Goal: Complete application form: Complete application form

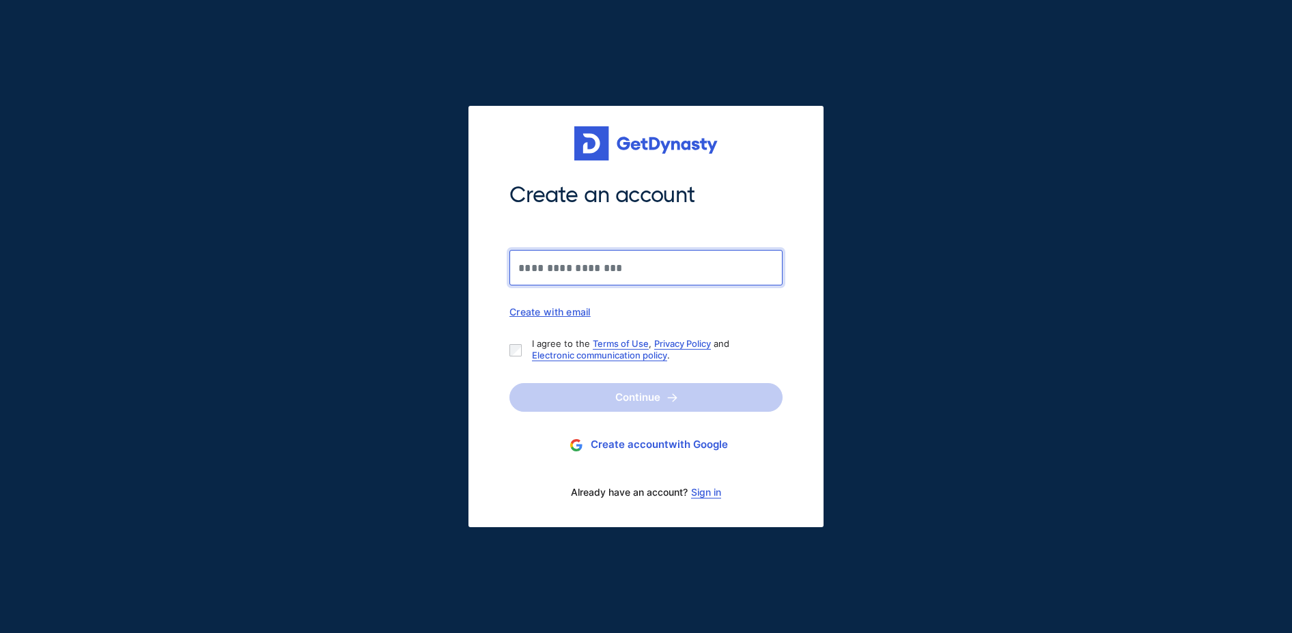
drag, startPoint x: 0, startPoint y: 0, endPoint x: 606, endPoint y: 263, distance: 660.4
click at [606, 263] on input "Create an account" at bounding box center [646, 268] width 273 height 36
type input "**********"
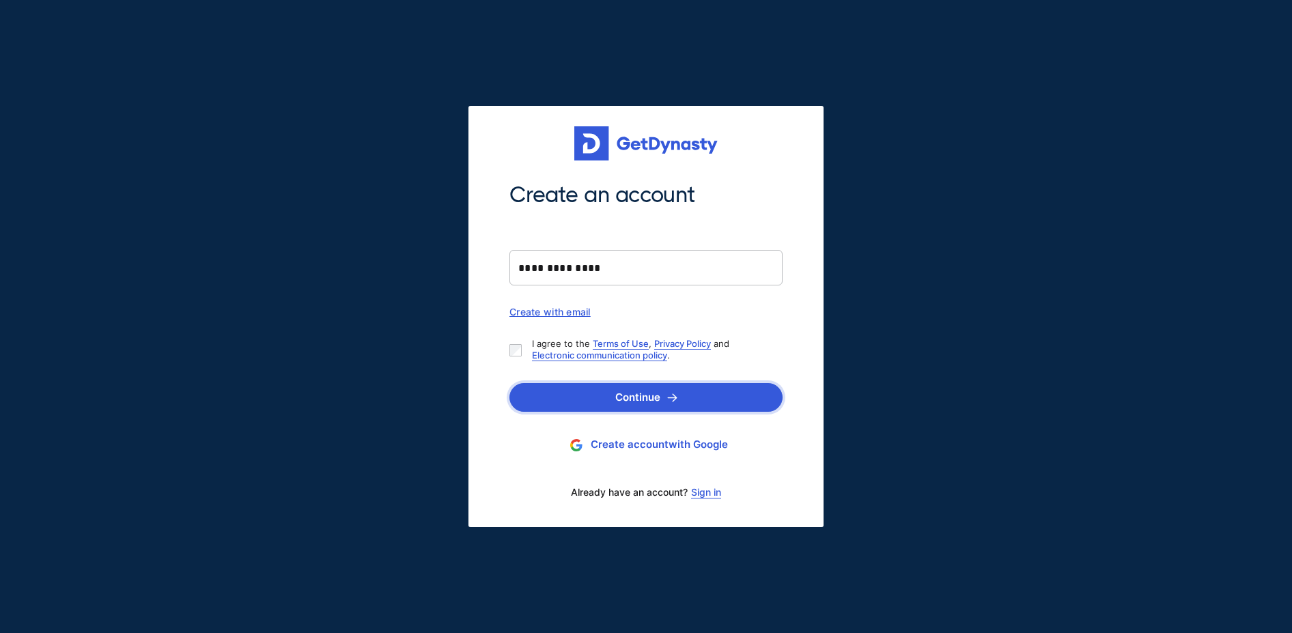
click at [630, 407] on button "Continue" at bounding box center [646, 397] width 273 height 29
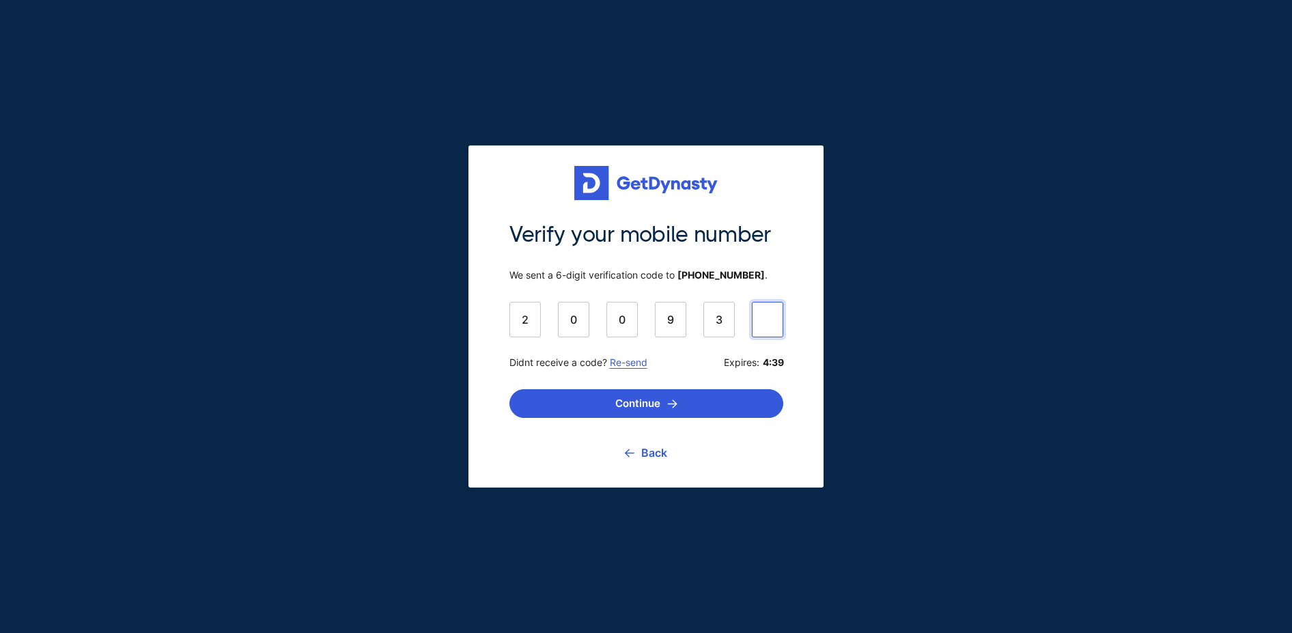
type input "******"
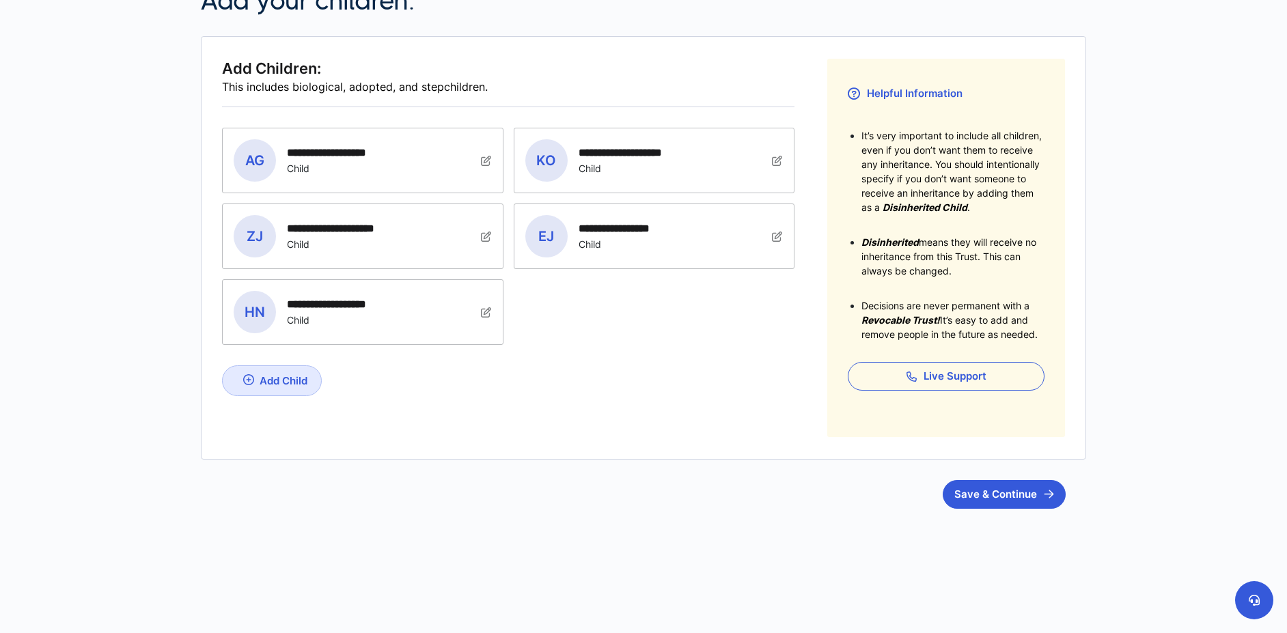
scroll to position [186, 0]
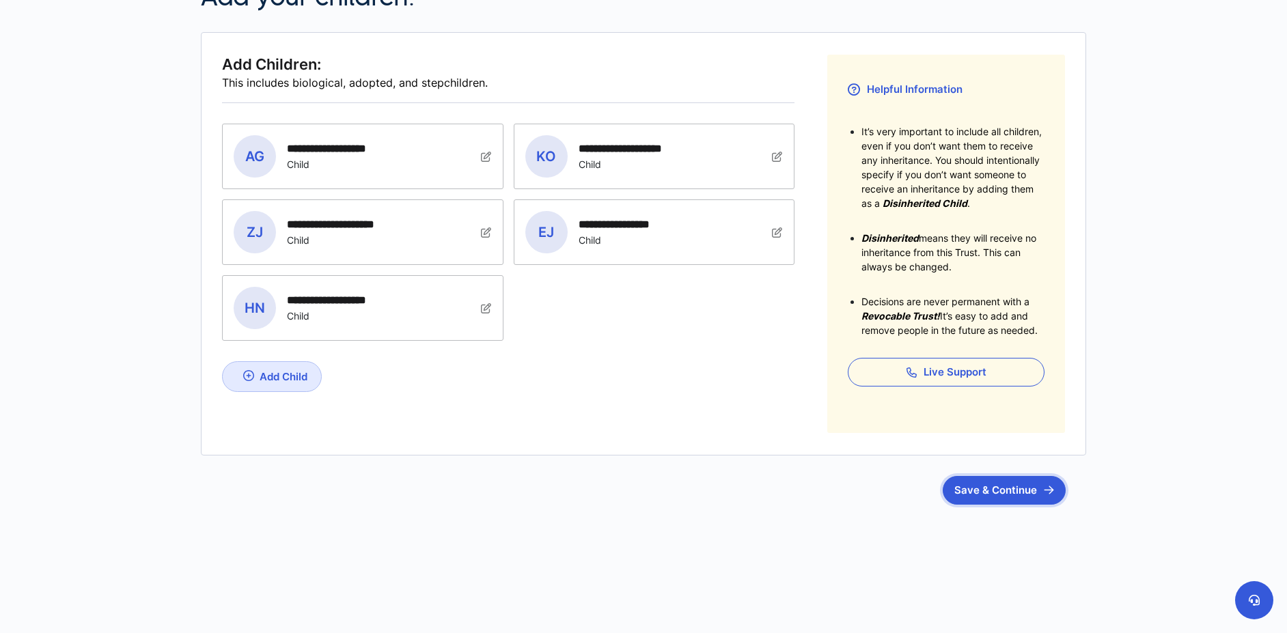
click at [1003, 492] on button "Save & Continue" at bounding box center [1004, 490] width 123 height 29
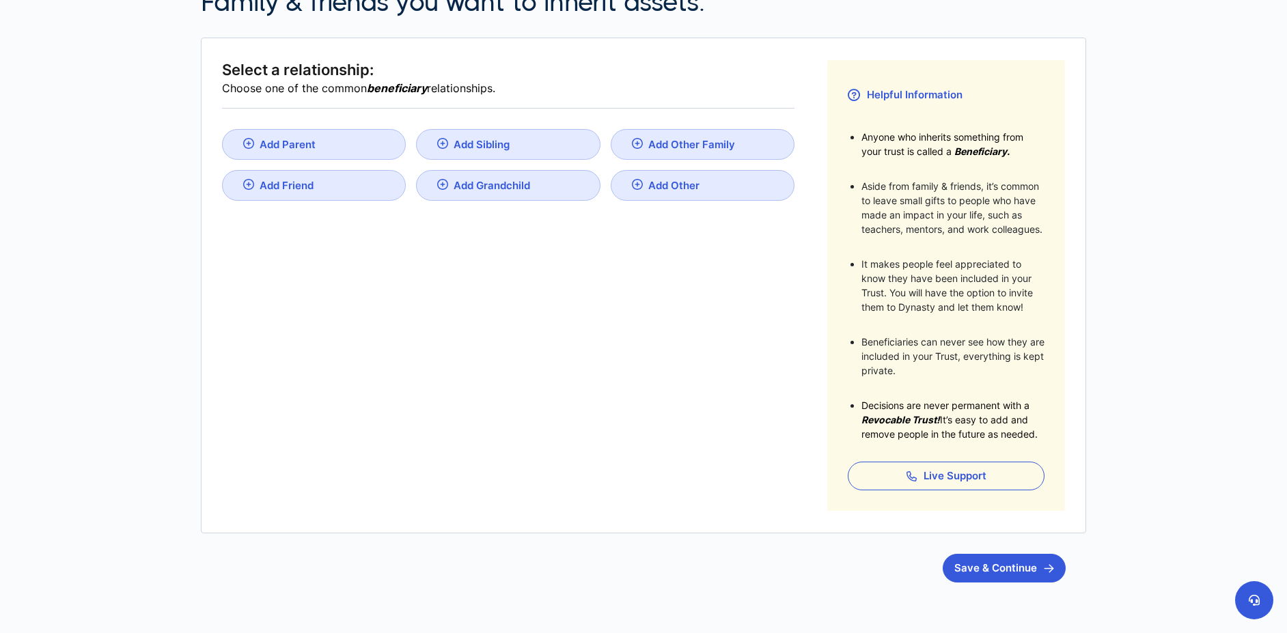
scroll to position [205, 0]
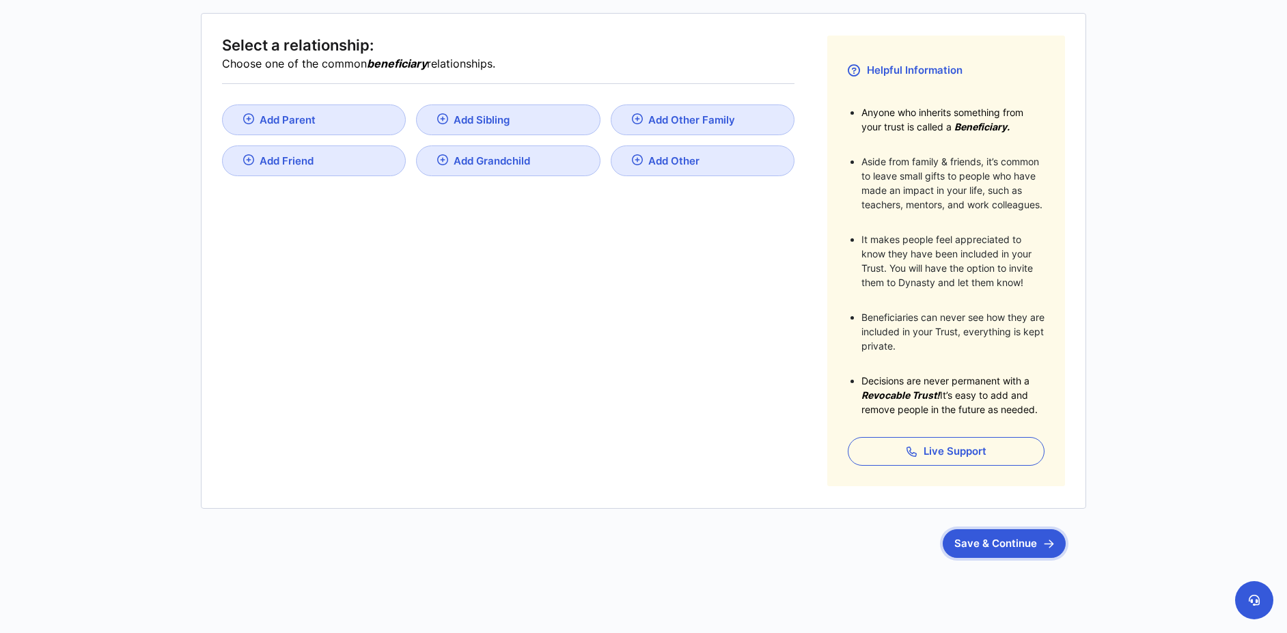
click at [973, 546] on button "Save & Continue" at bounding box center [1004, 543] width 123 height 29
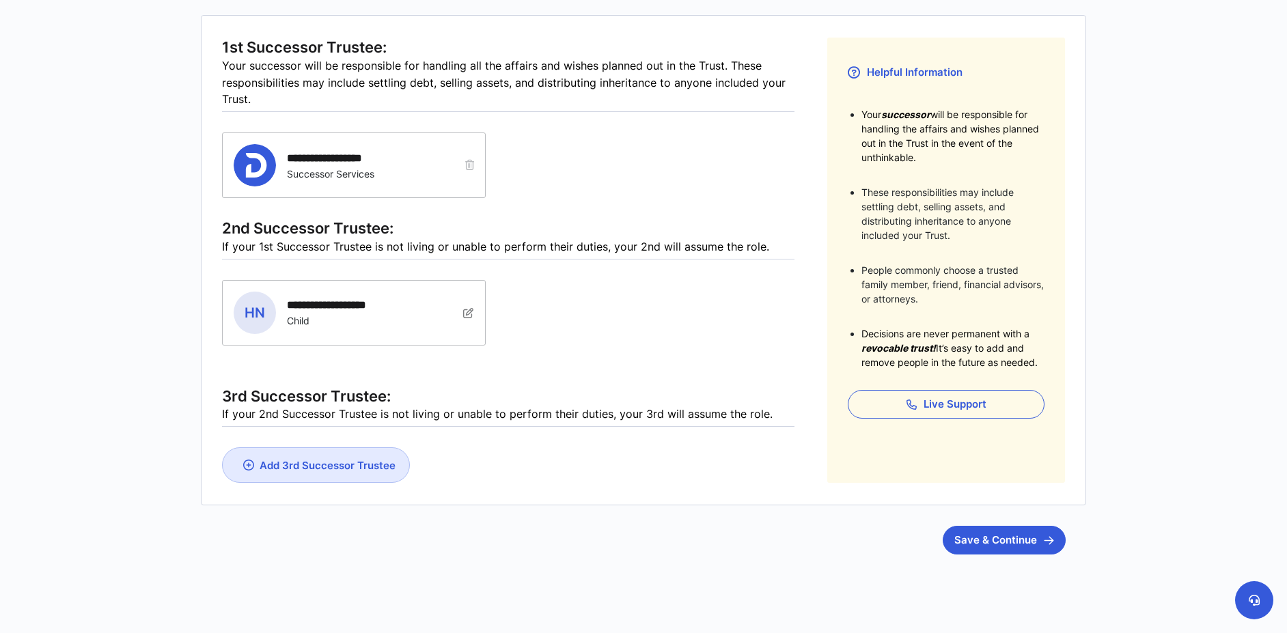
scroll to position [205, 0]
click at [966, 529] on button "Save & Continue" at bounding box center [1004, 538] width 123 height 29
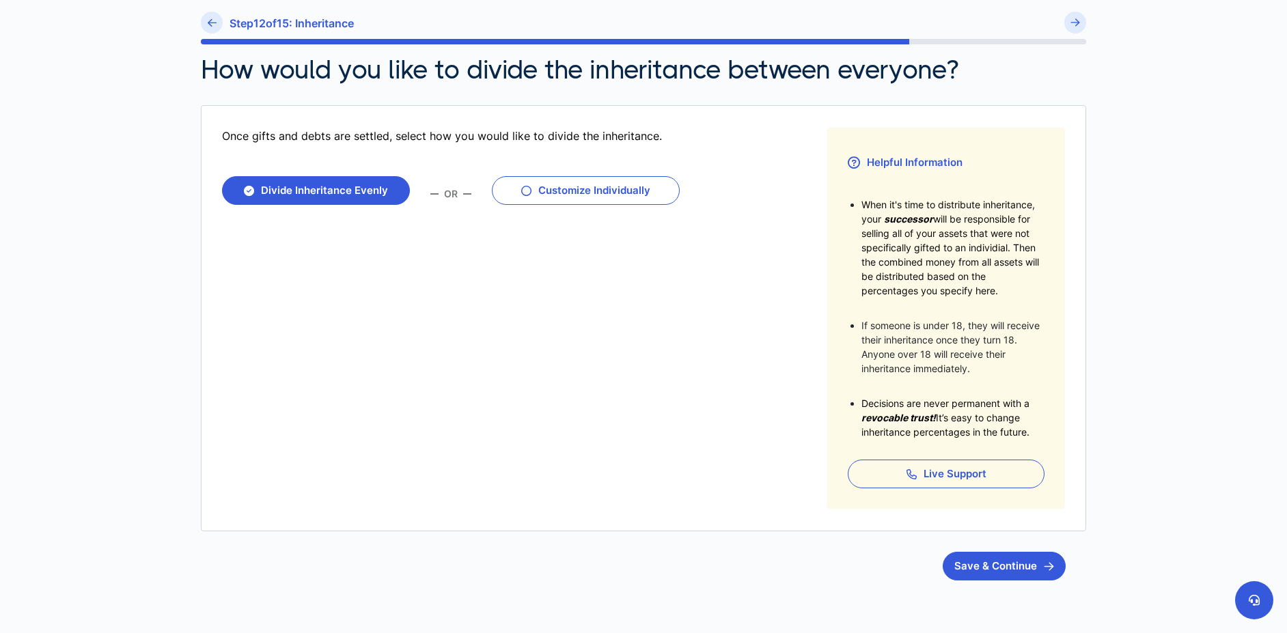
scroll to position [137, 0]
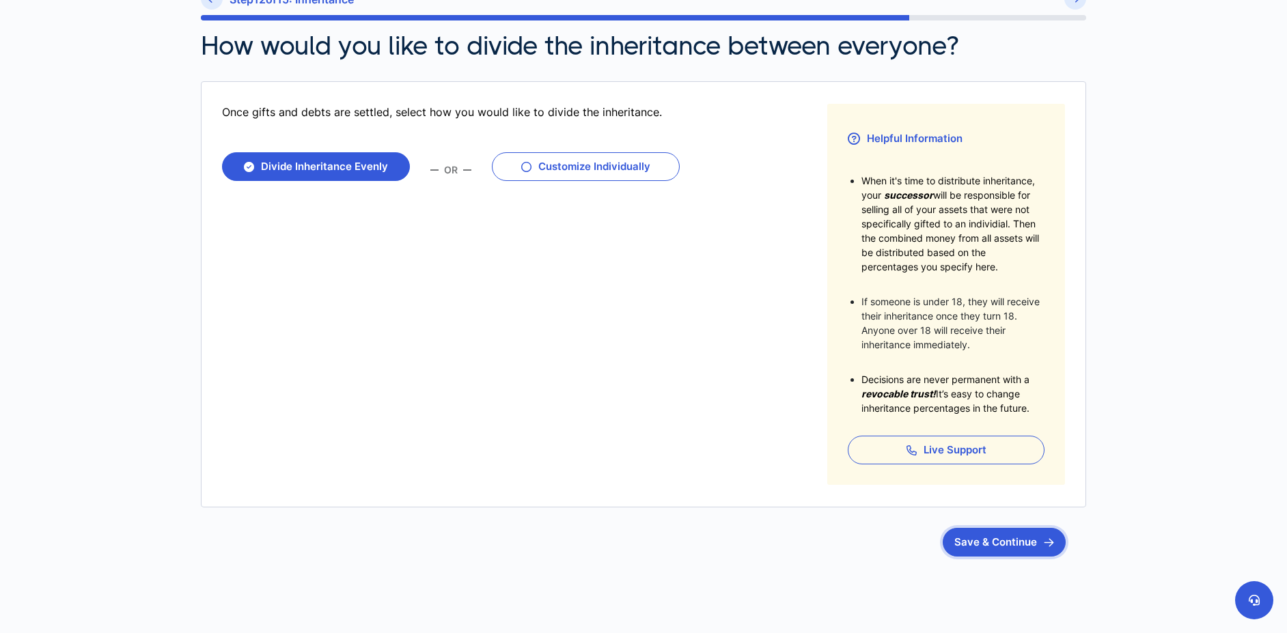
click at [991, 535] on button "Save & Continue" at bounding box center [1004, 542] width 123 height 29
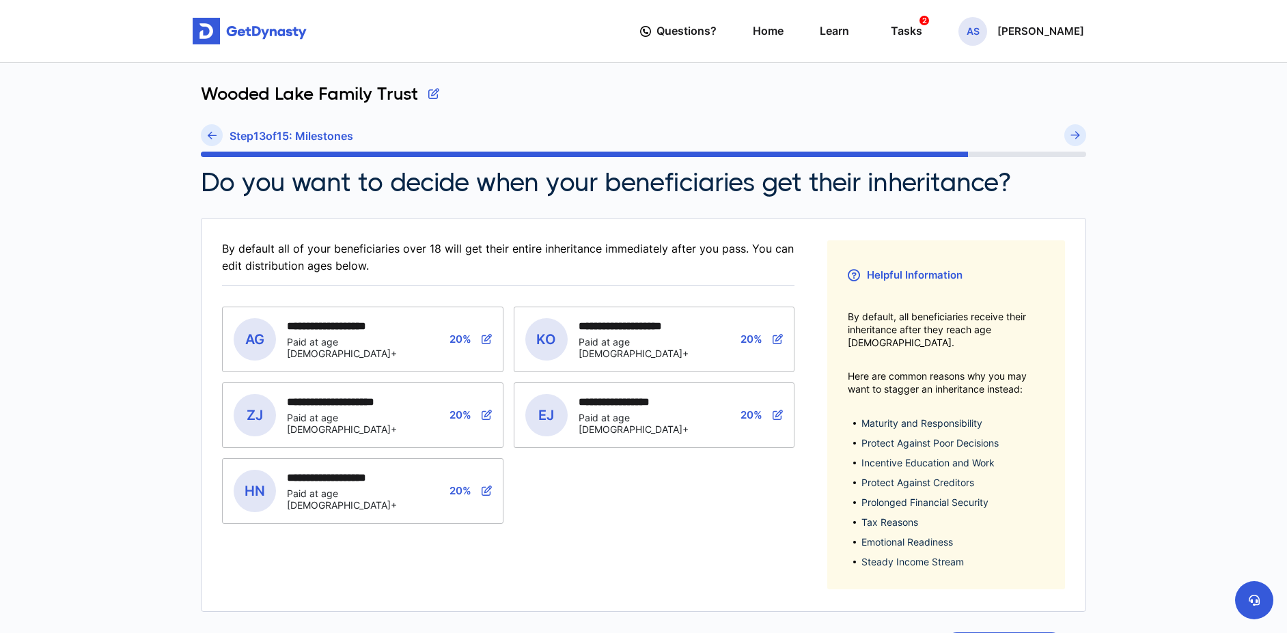
scroll to position [68, 0]
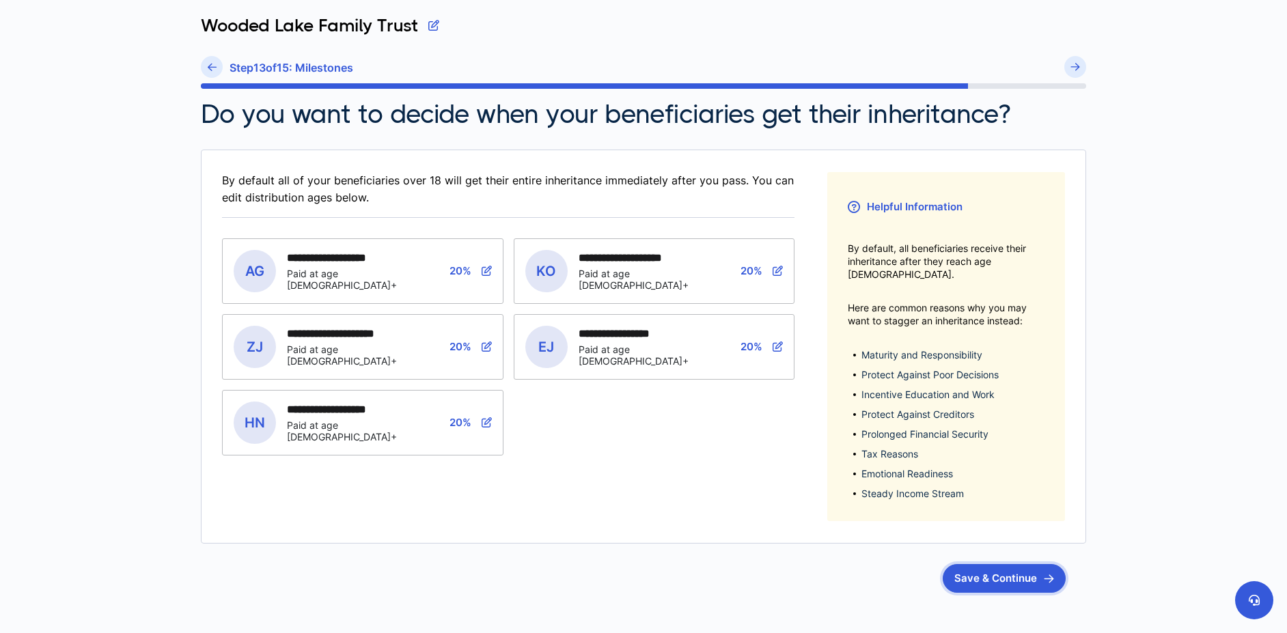
click at [1014, 564] on button "Save & Continue" at bounding box center [1004, 578] width 123 height 29
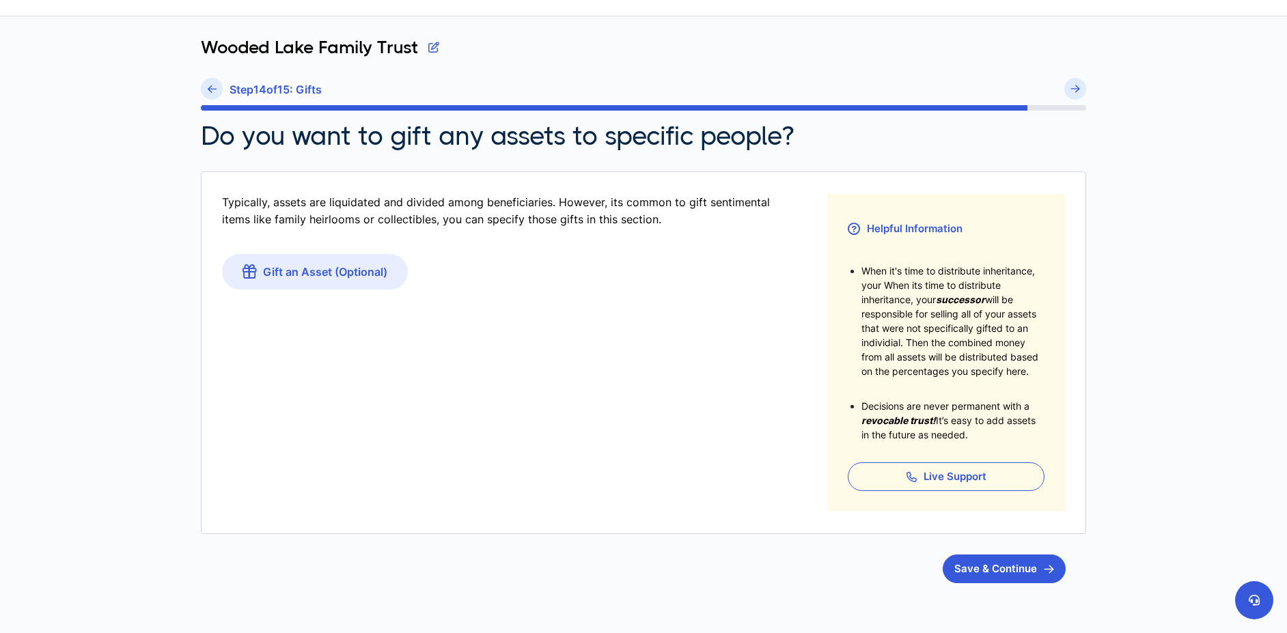
scroll to position [68, 0]
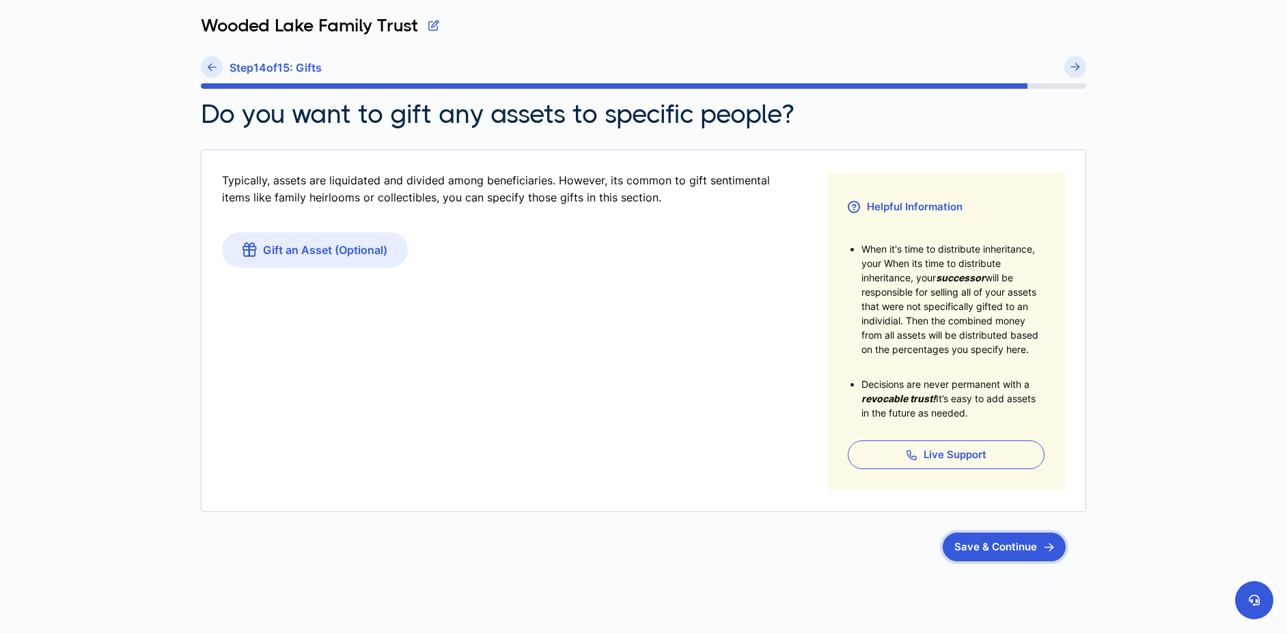
click at [973, 548] on button "Save & Continue" at bounding box center [1004, 547] width 123 height 29
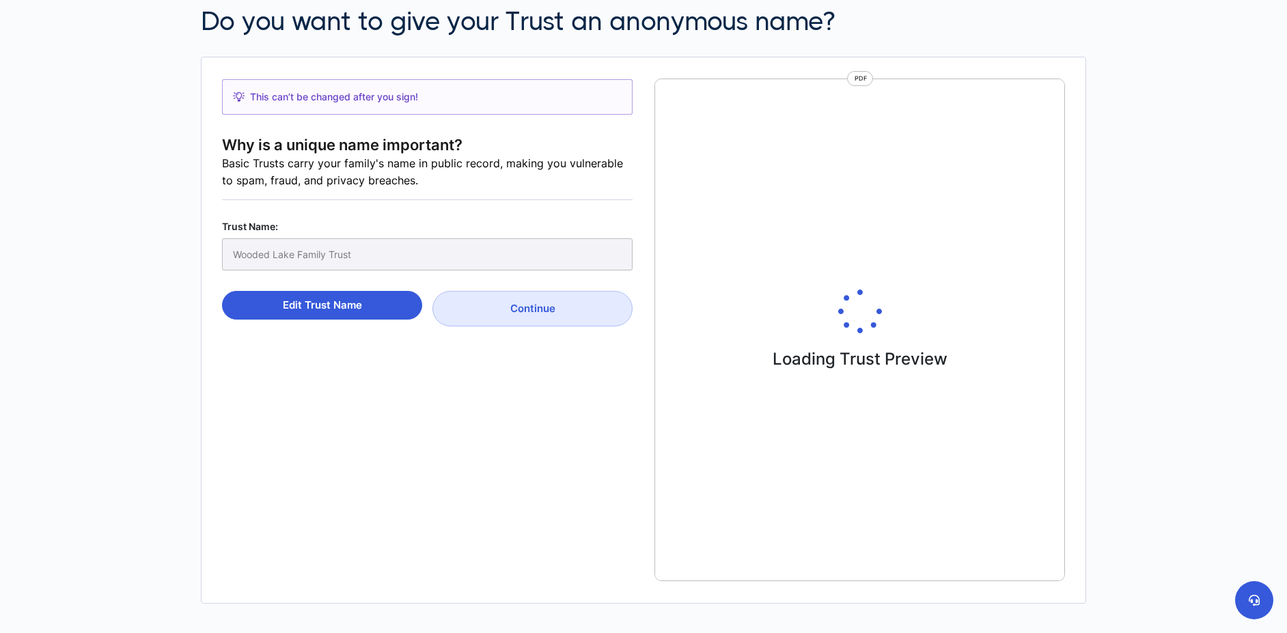
scroll to position [137, 0]
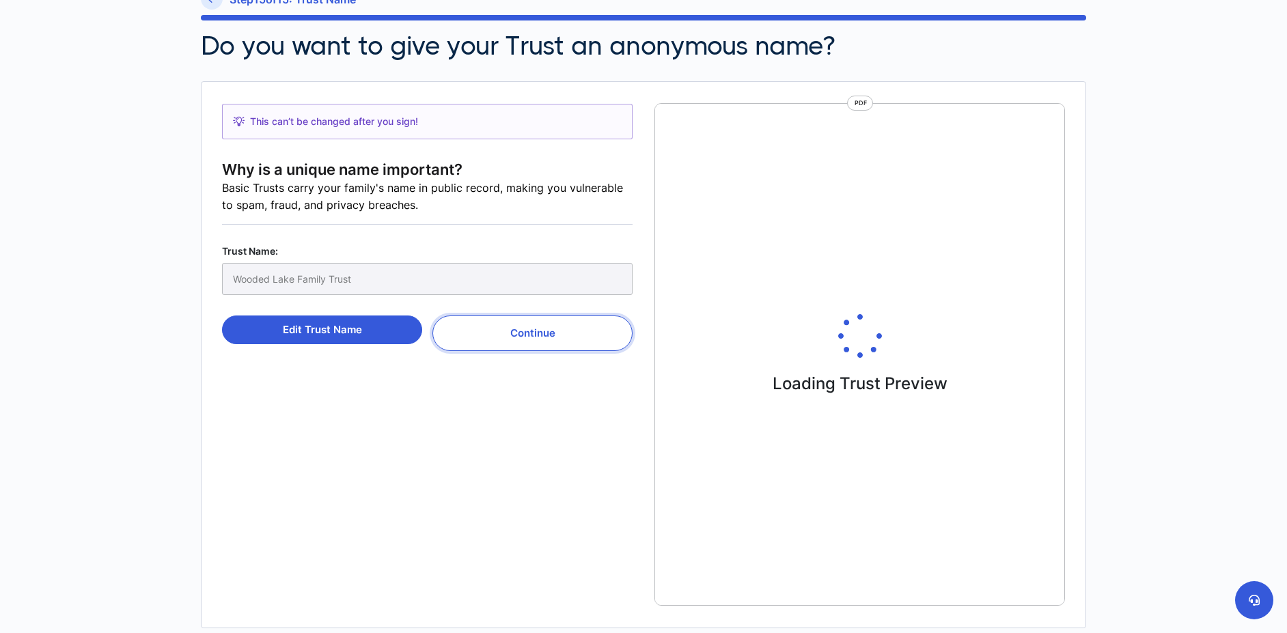
click at [479, 343] on button "Continue" at bounding box center [532, 334] width 200 height 36
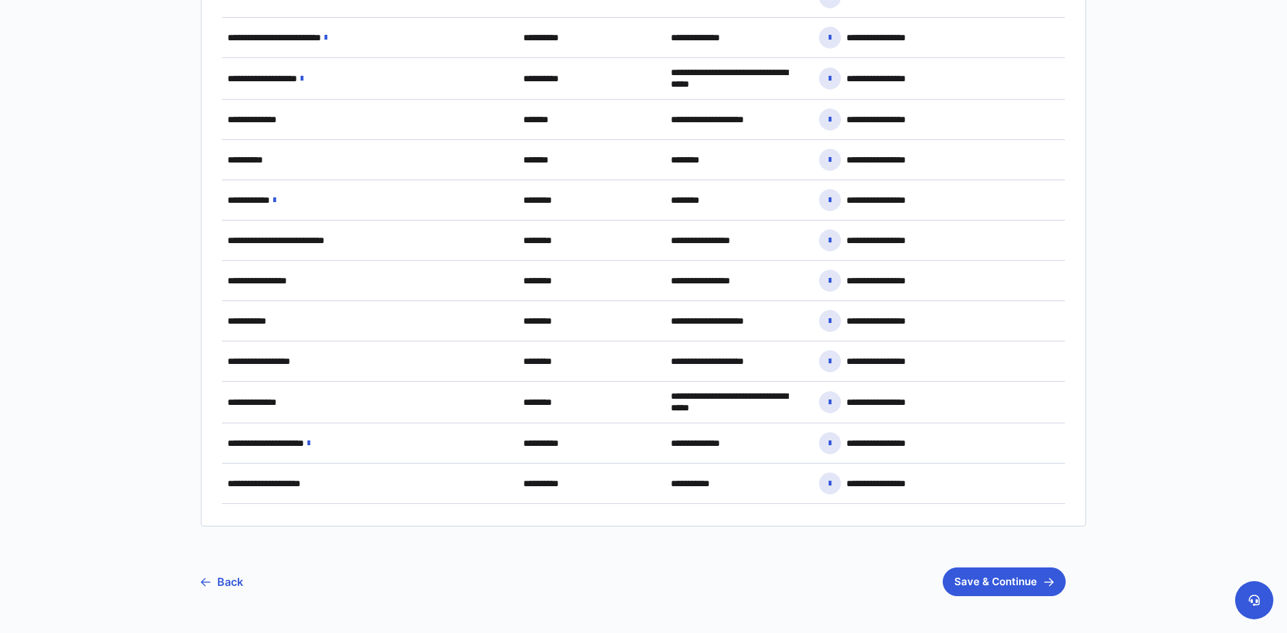
scroll to position [1895, 0]
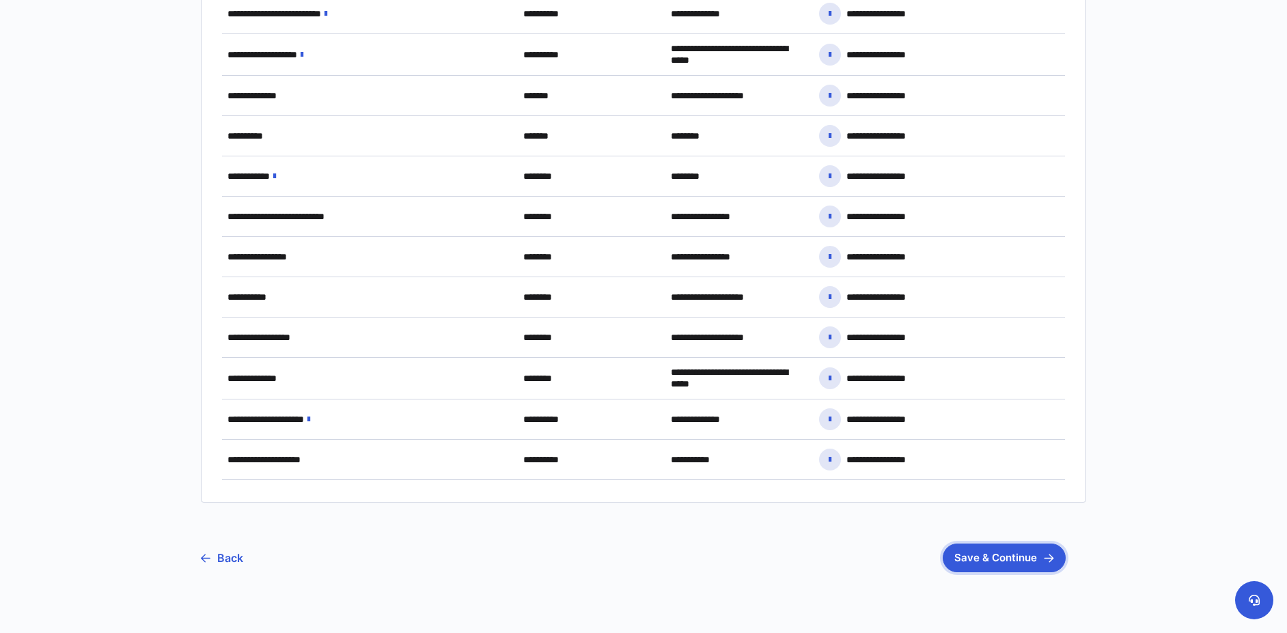
click at [1035, 554] on button "Save & Continue" at bounding box center [1004, 558] width 123 height 29
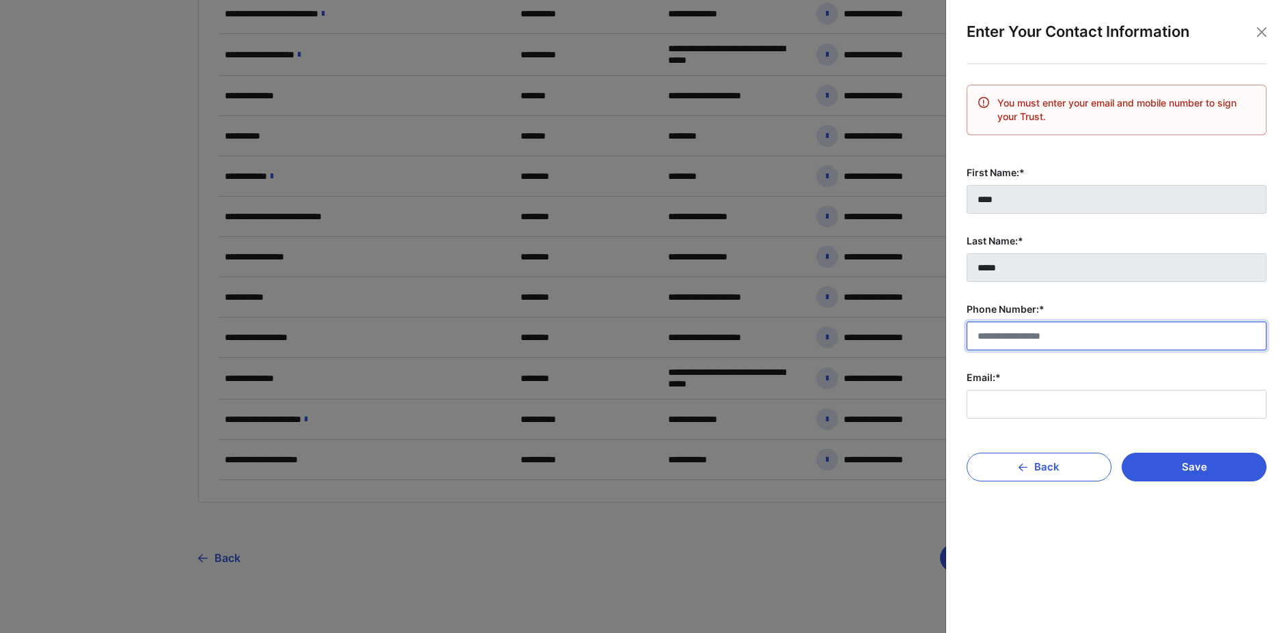
click at [1031, 337] on input "Phone Number:*" at bounding box center [1116, 336] width 300 height 29
type input "**********"
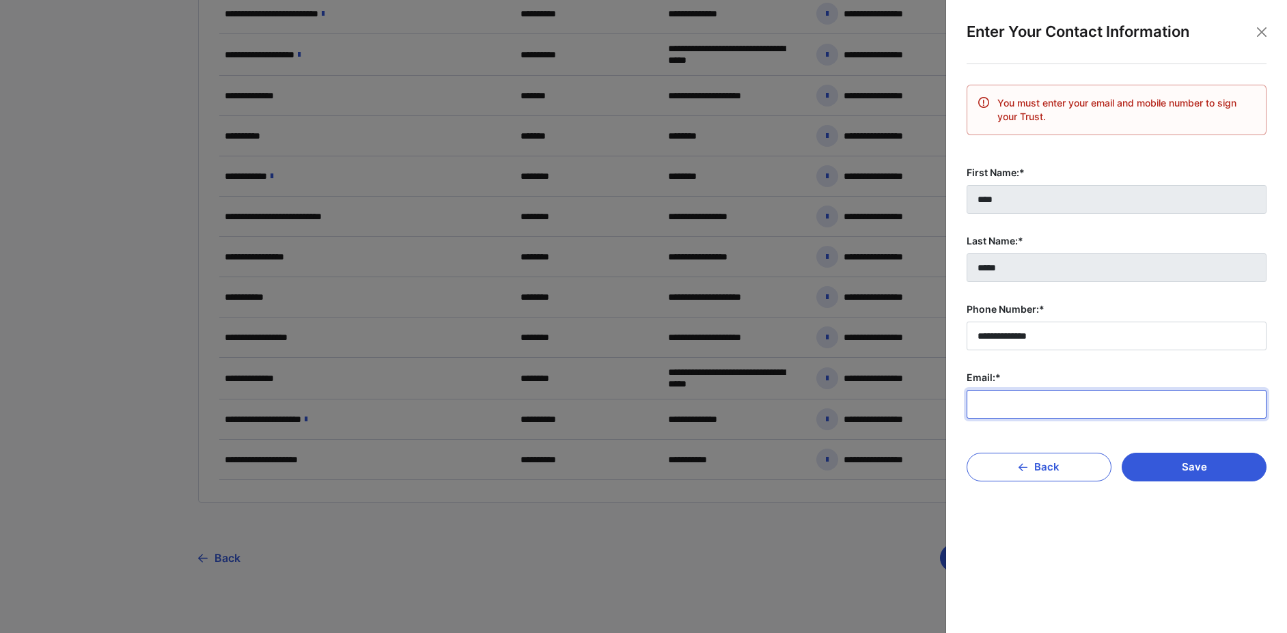
click at [1044, 410] on input "Email:*" at bounding box center [1116, 404] width 300 height 29
type input "**********"
click at [1185, 536] on div "**********" at bounding box center [1117, 338] width 322 height 548
click at [1182, 472] on button "Save" at bounding box center [1193, 467] width 145 height 29
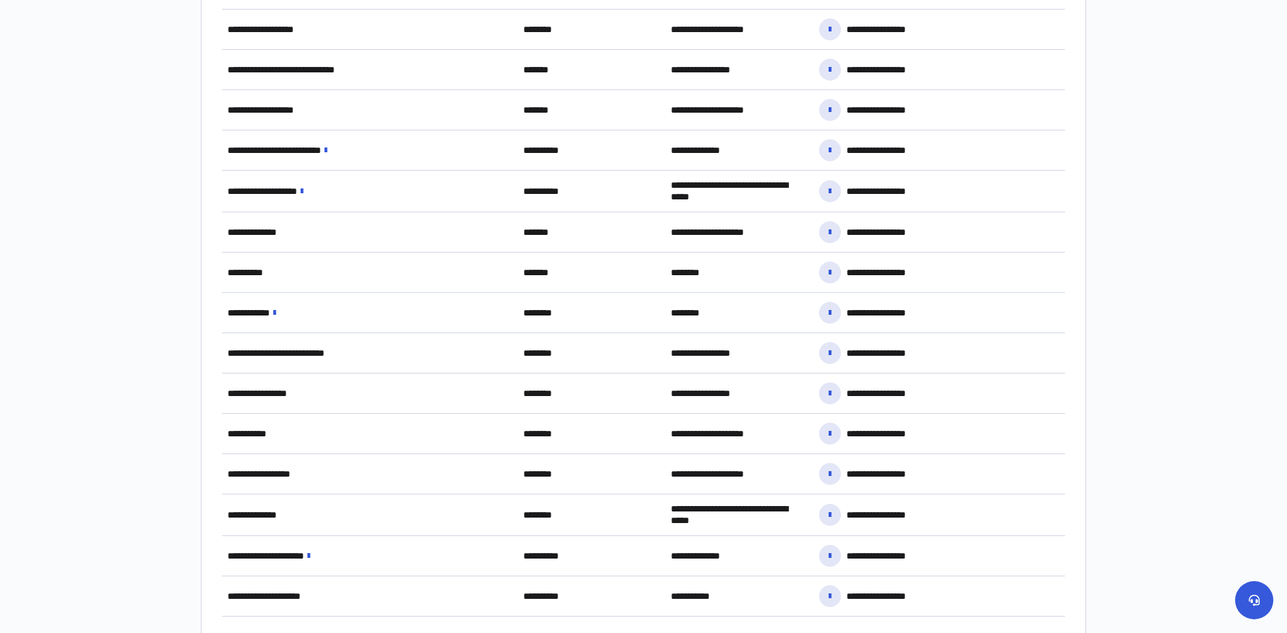
scroll to position [1963, 0]
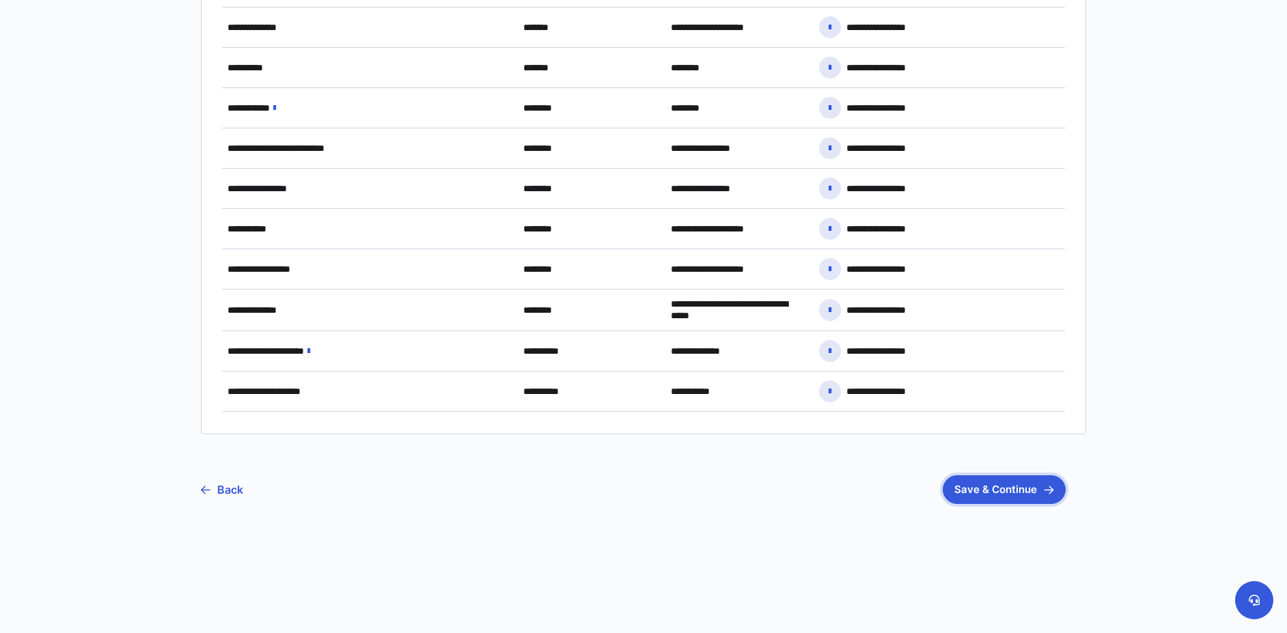
click at [996, 490] on button "Save & Continue" at bounding box center [1004, 489] width 123 height 29
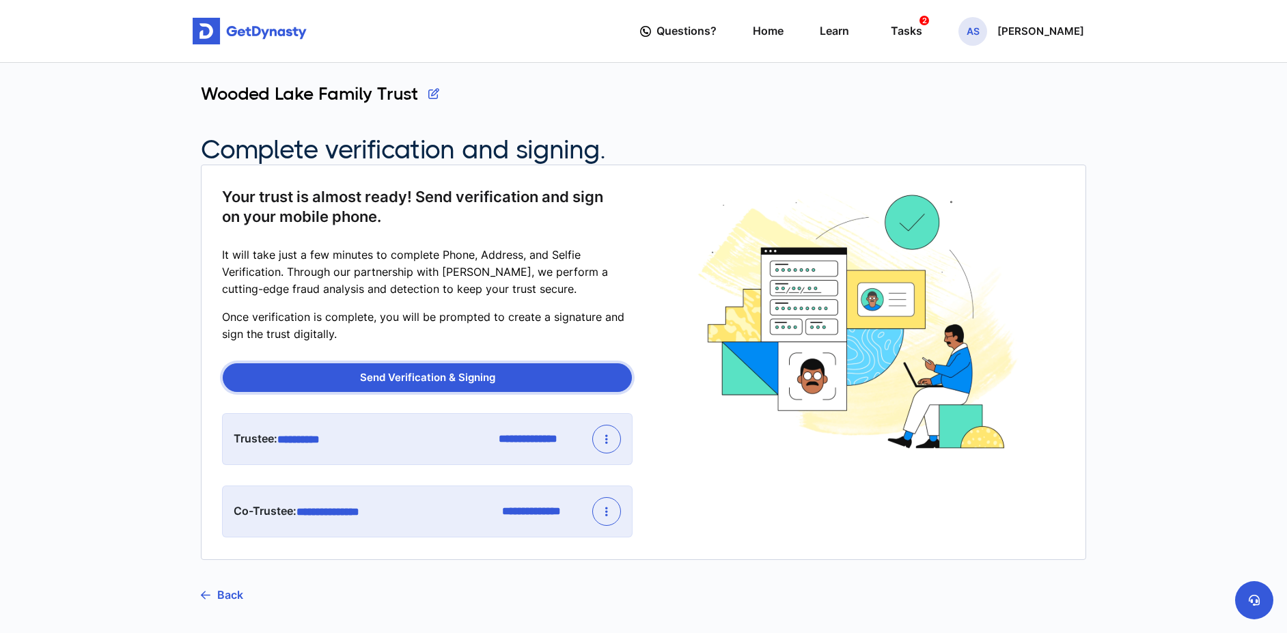
click at [428, 376] on button "Send Verification & Signing" at bounding box center [427, 377] width 409 height 29
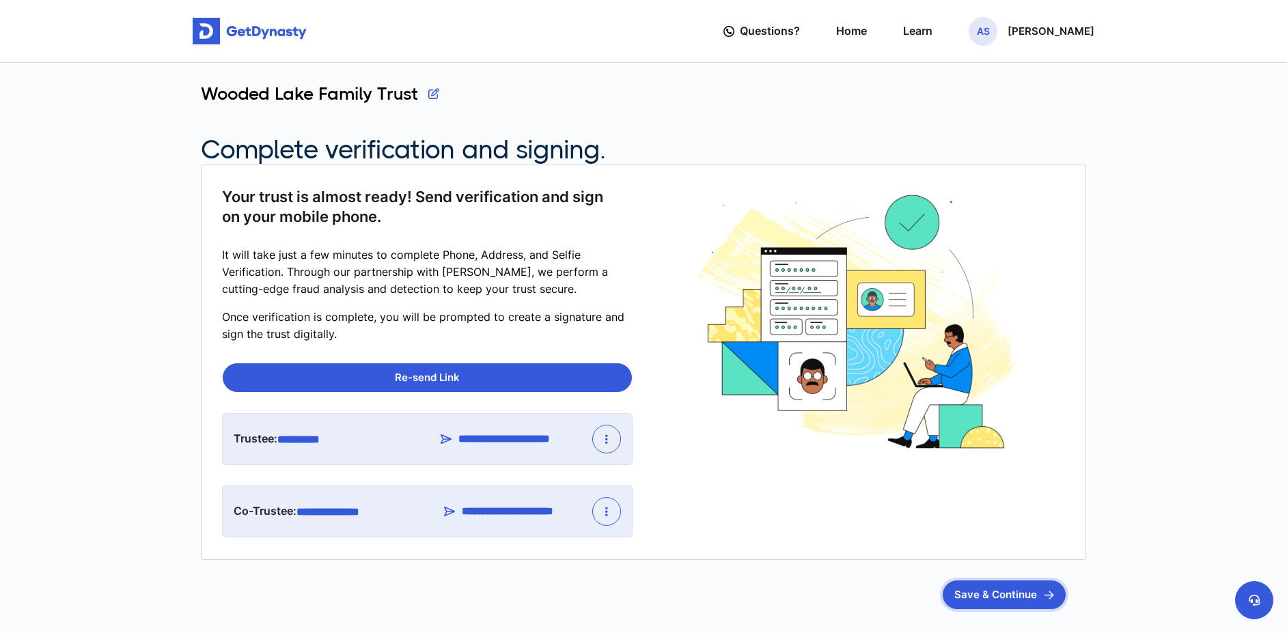
click at [1015, 600] on button "Save & Continue" at bounding box center [1004, 595] width 123 height 29
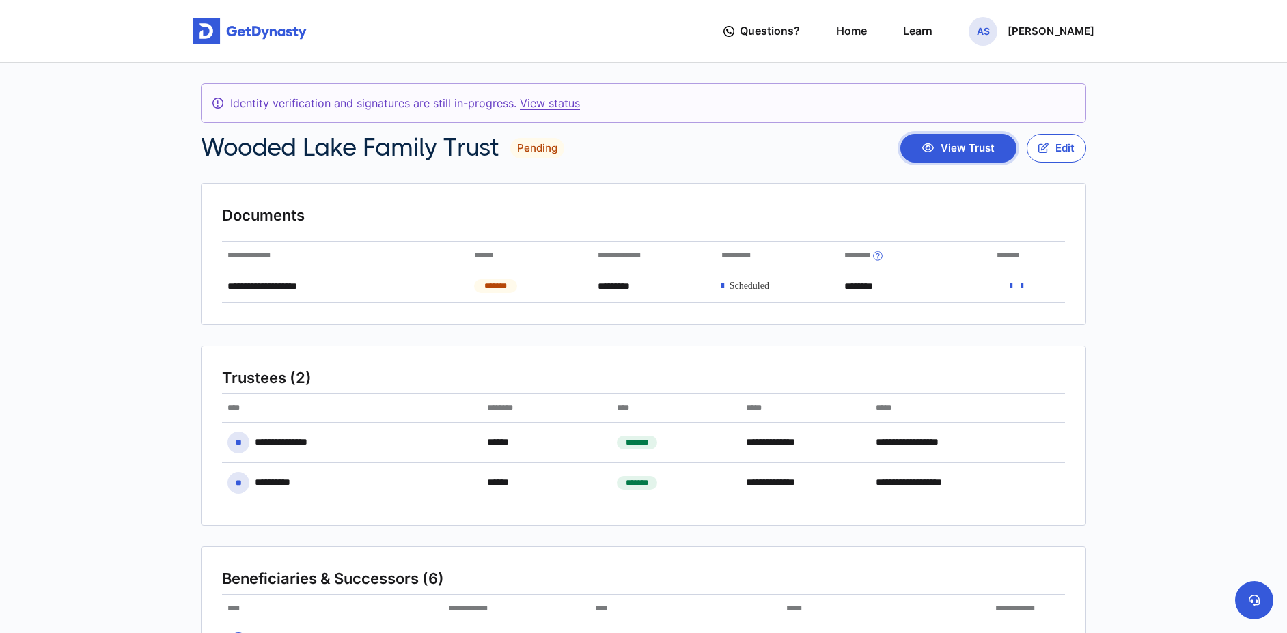
click at [981, 151] on button "View Trust" at bounding box center [958, 148] width 116 height 29
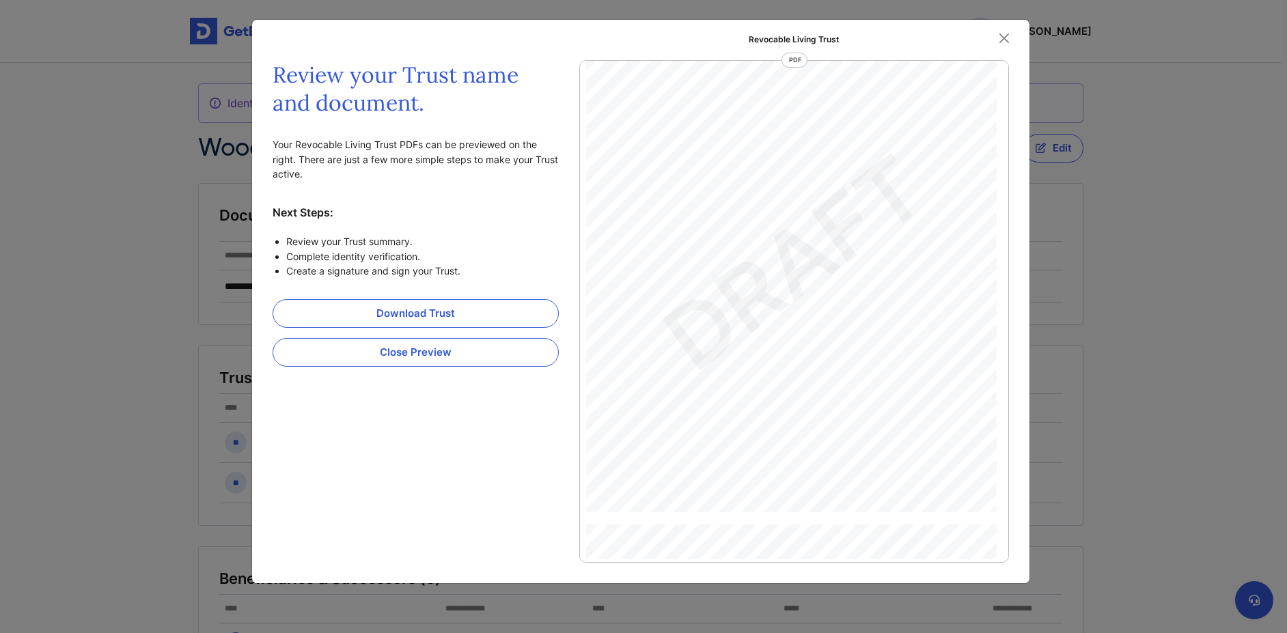
scroll to position [74, 0]
click at [999, 38] on button "Close" at bounding box center [1004, 38] width 20 height 20
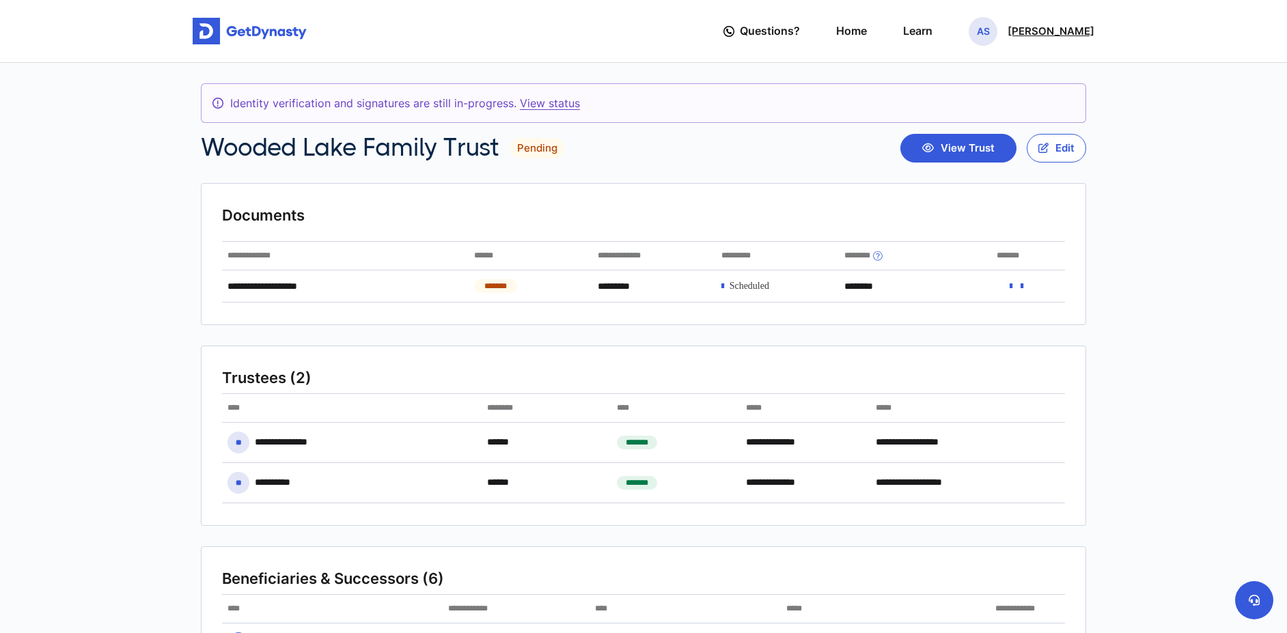
click at [1065, 26] on p "[PERSON_NAME]" at bounding box center [1050, 31] width 87 height 11
click at [1002, 81] on link "Profile" at bounding box center [984, 79] width 108 height 36
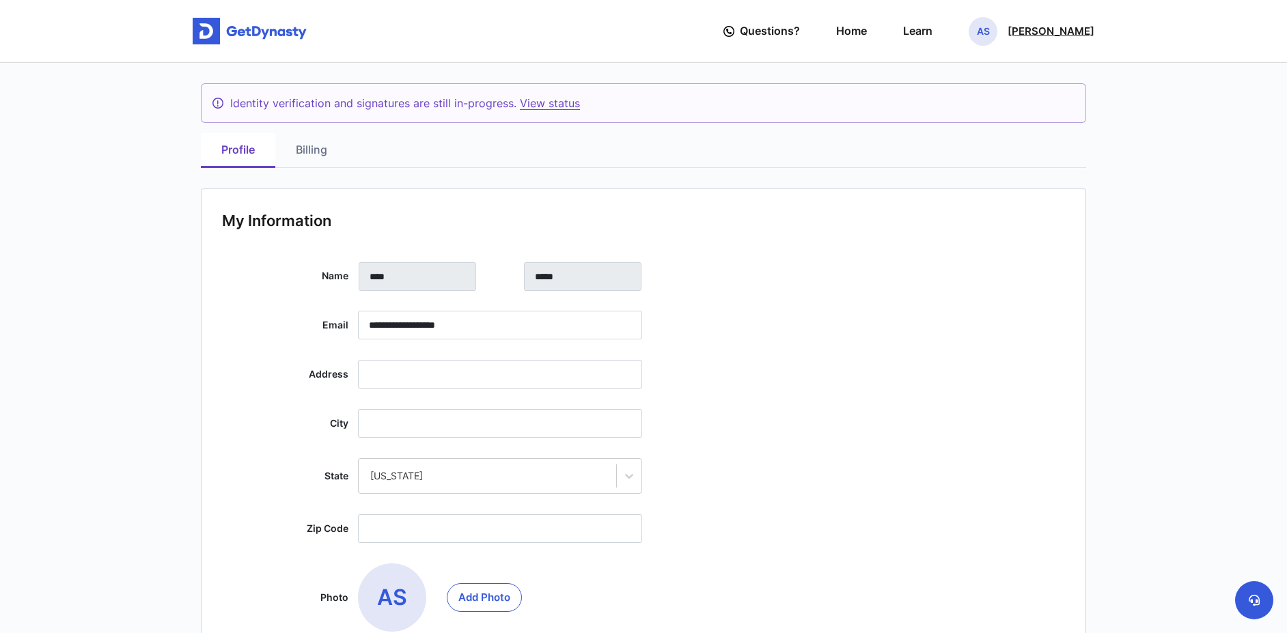
click at [1042, 36] on p "[PERSON_NAME]" at bounding box center [1050, 31] width 87 height 11
click at [1010, 113] on link "My Portfolio" at bounding box center [984, 115] width 108 height 36
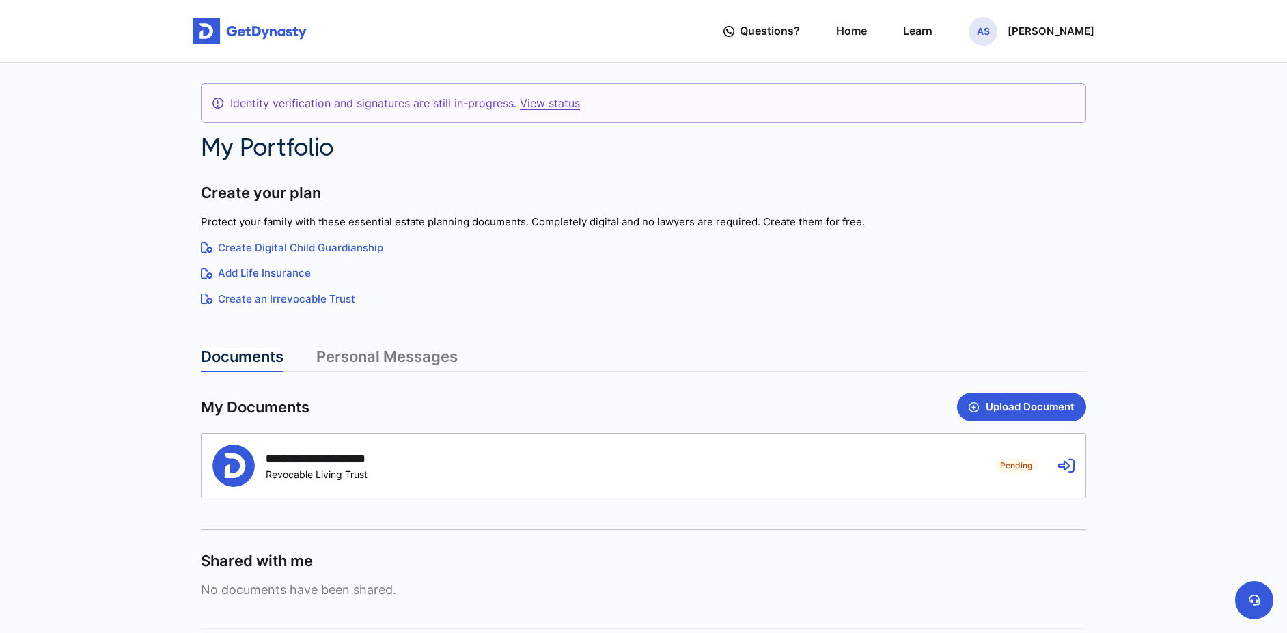
click at [529, 101] on link "View status" at bounding box center [550, 103] width 60 height 14
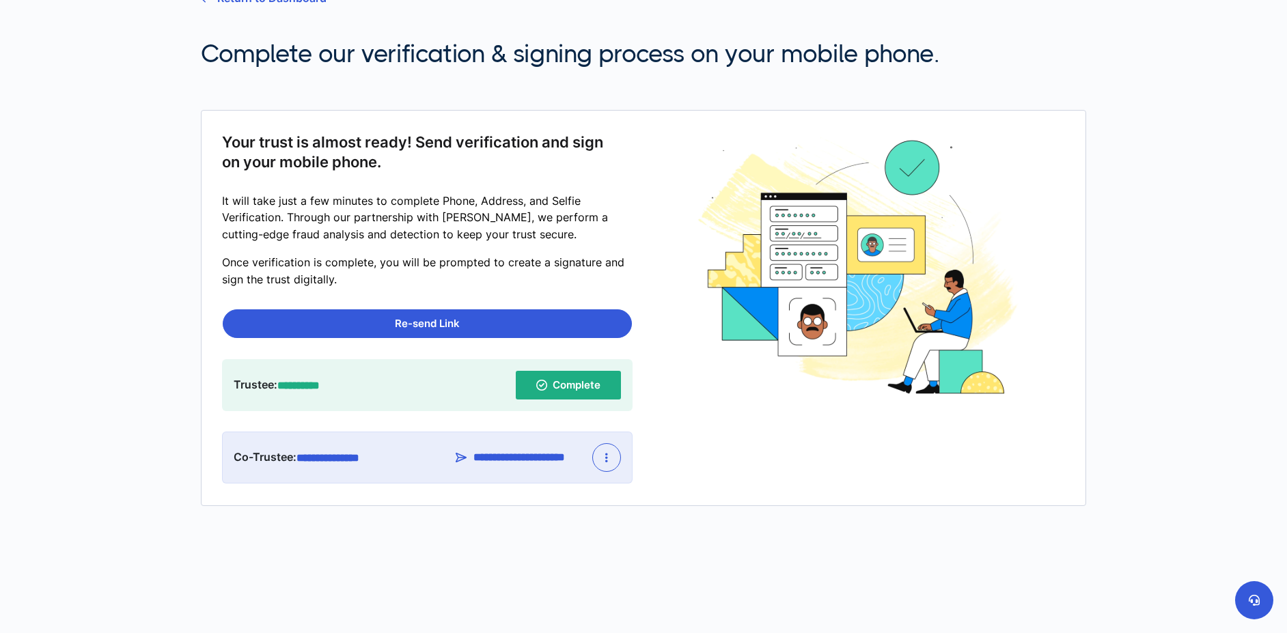
scroll to position [101, 0]
